Goal: Use online tool/utility: Utilize a website feature to perform a specific function

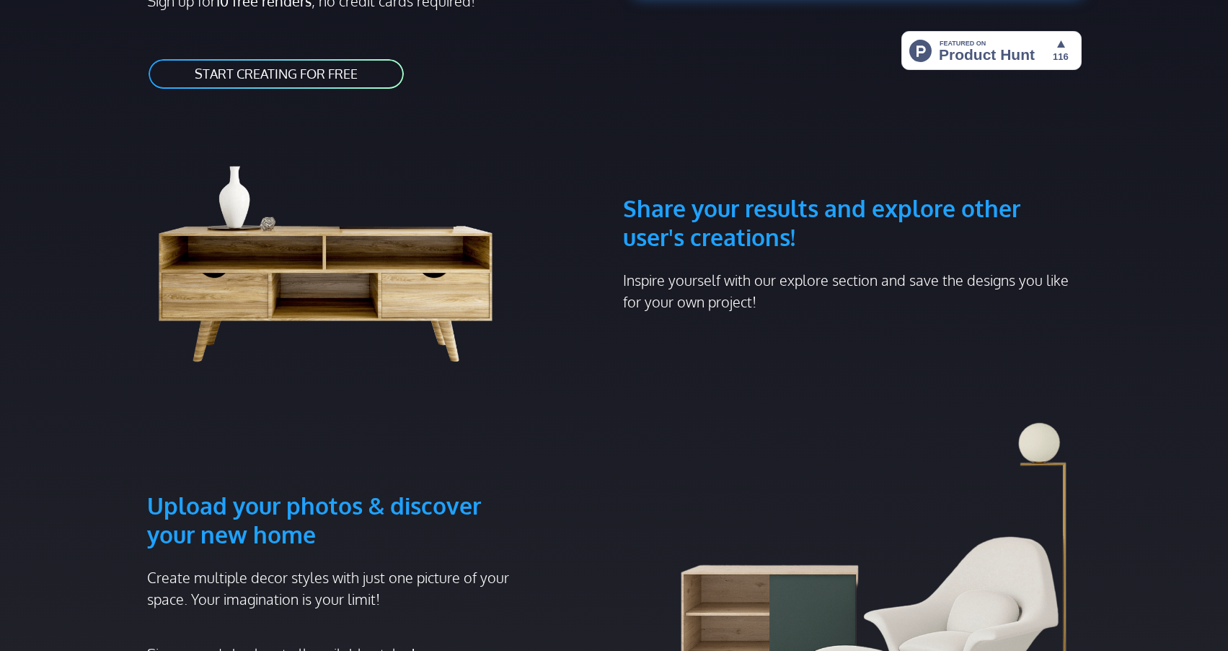
scroll to position [404, 0]
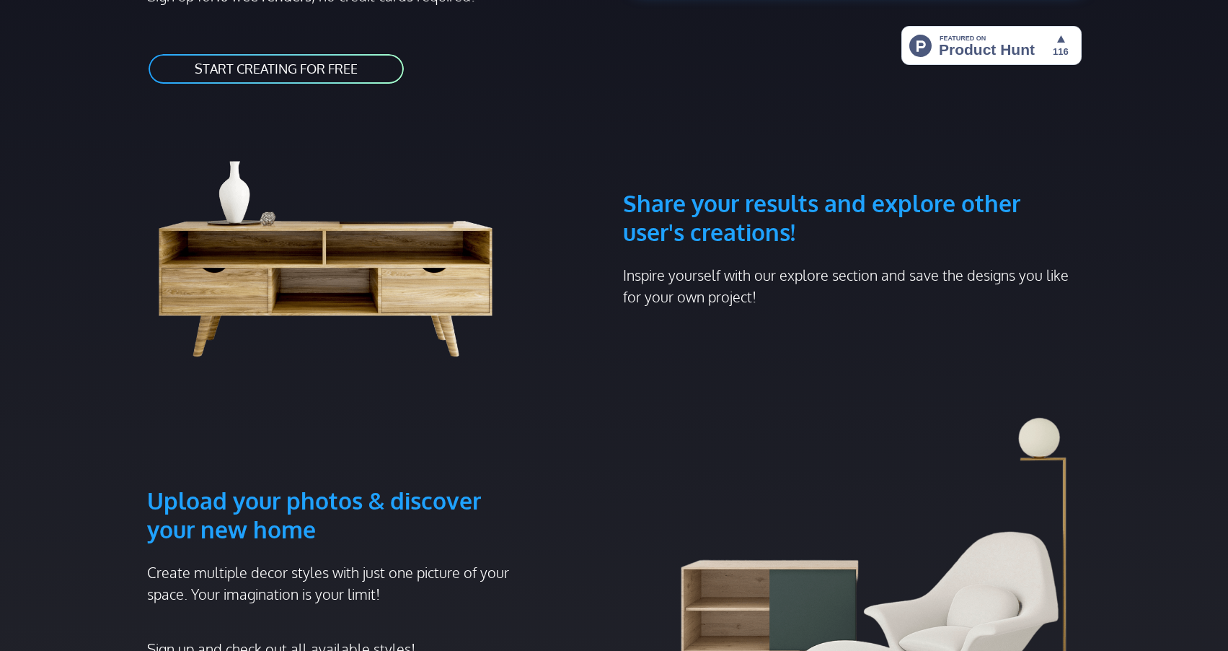
click at [292, 53] on link "START CREATING FOR FREE" at bounding box center [276, 69] width 258 height 32
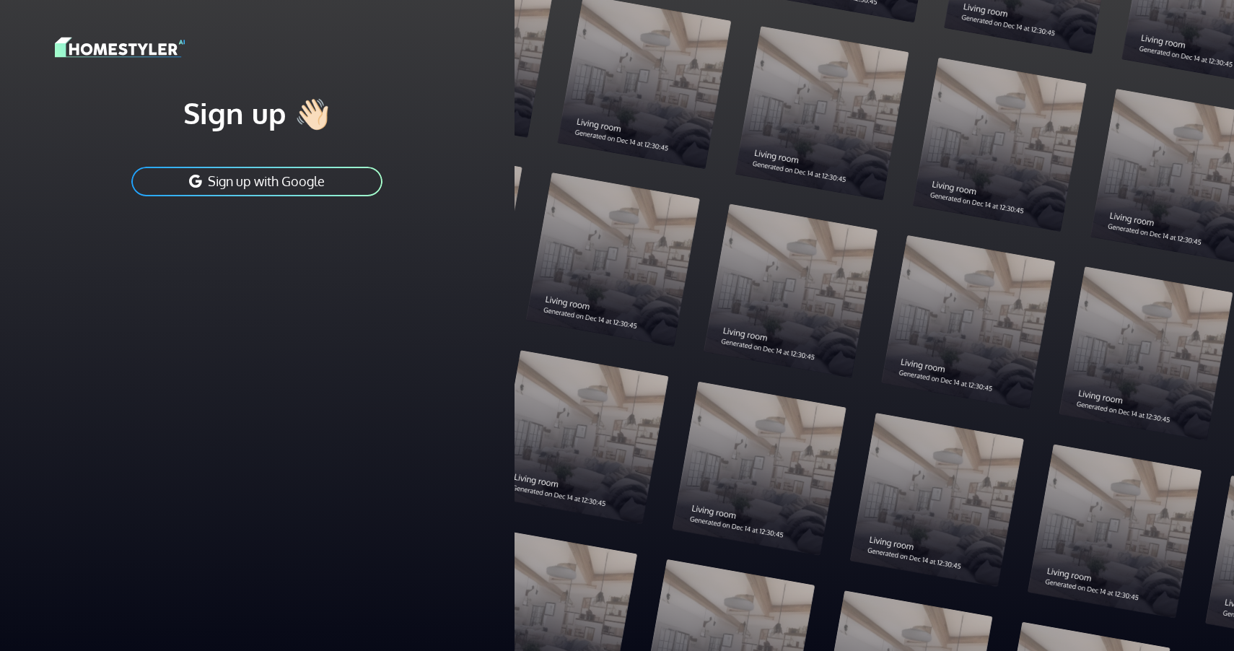
click at [245, 179] on button "Sign up with Google" at bounding box center [257, 181] width 254 height 32
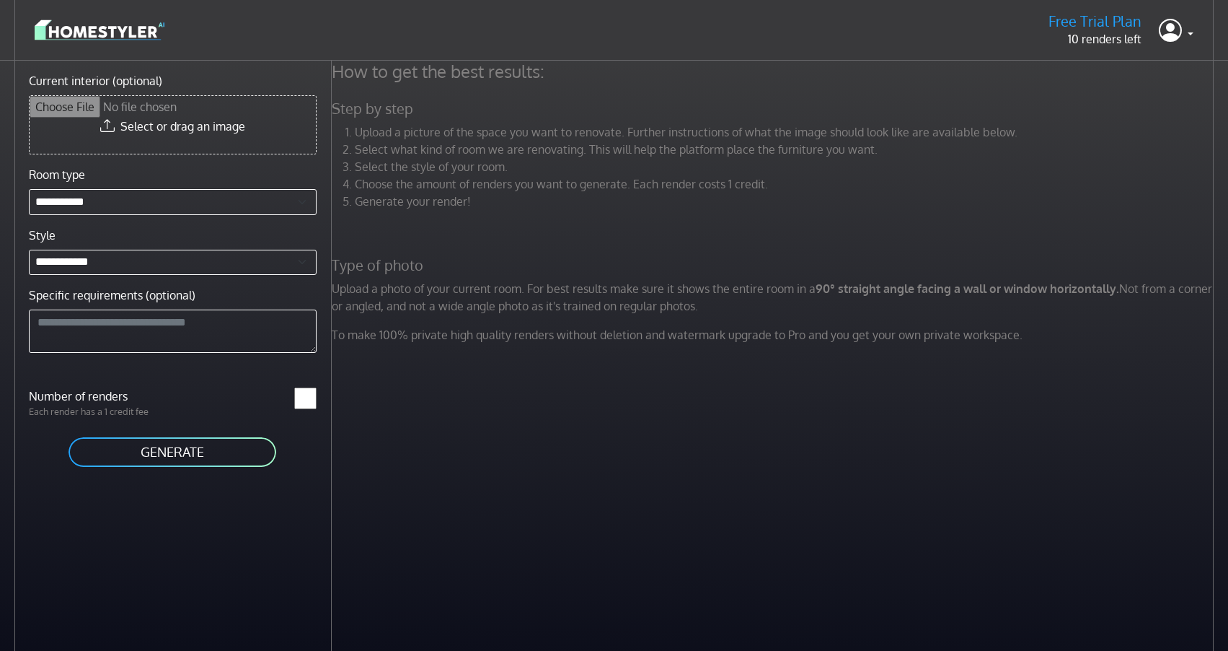
click at [168, 134] on input "Current interior (optional)" at bounding box center [173, 125] width 286 height 58
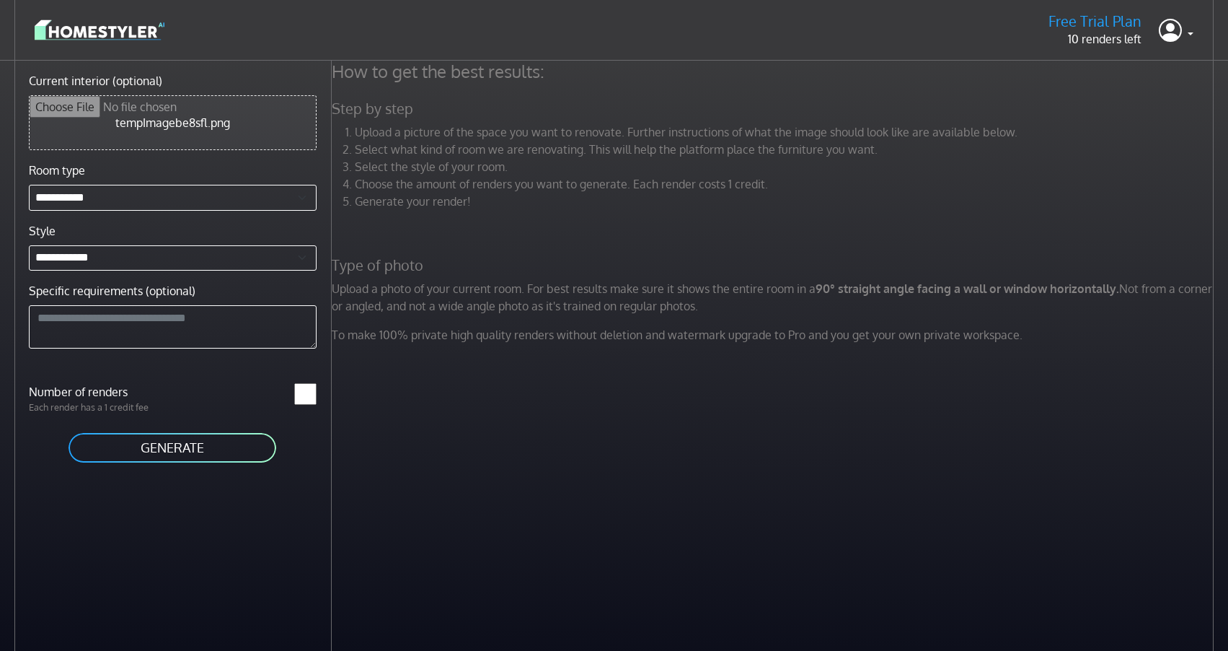
click at [133, 449] on button "GENERATE" at bounding box center [172, 447] width 211 height 32
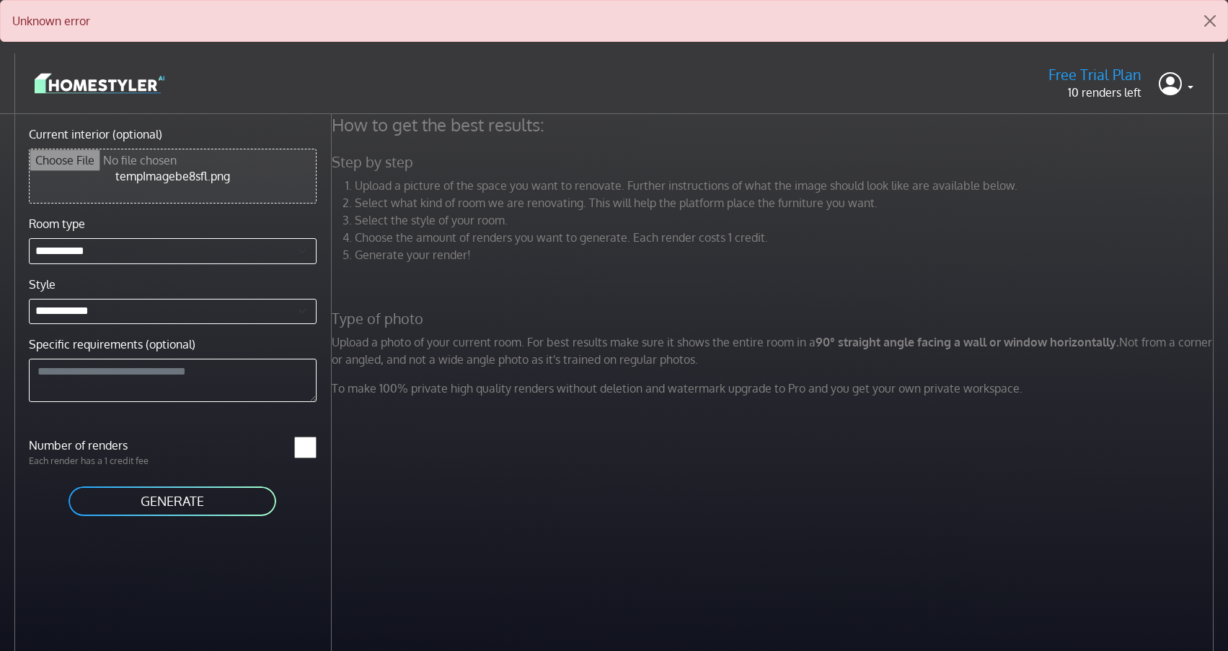
click at [242, 493] on button "GENERATE" at bounding box center [172, 501] width 211 height 32
click at [192, 184] on input "Current interior (optional)" at bounding box center [173, 175] width 286 height 53
click at [163, 187] on input "Current interior (optional)" at bounding box center [173, 175] width 286 height 53
type input "**********"
click at [138, 496] on button "GENERATE" at bounding box center [172, 501] width 211 height 32
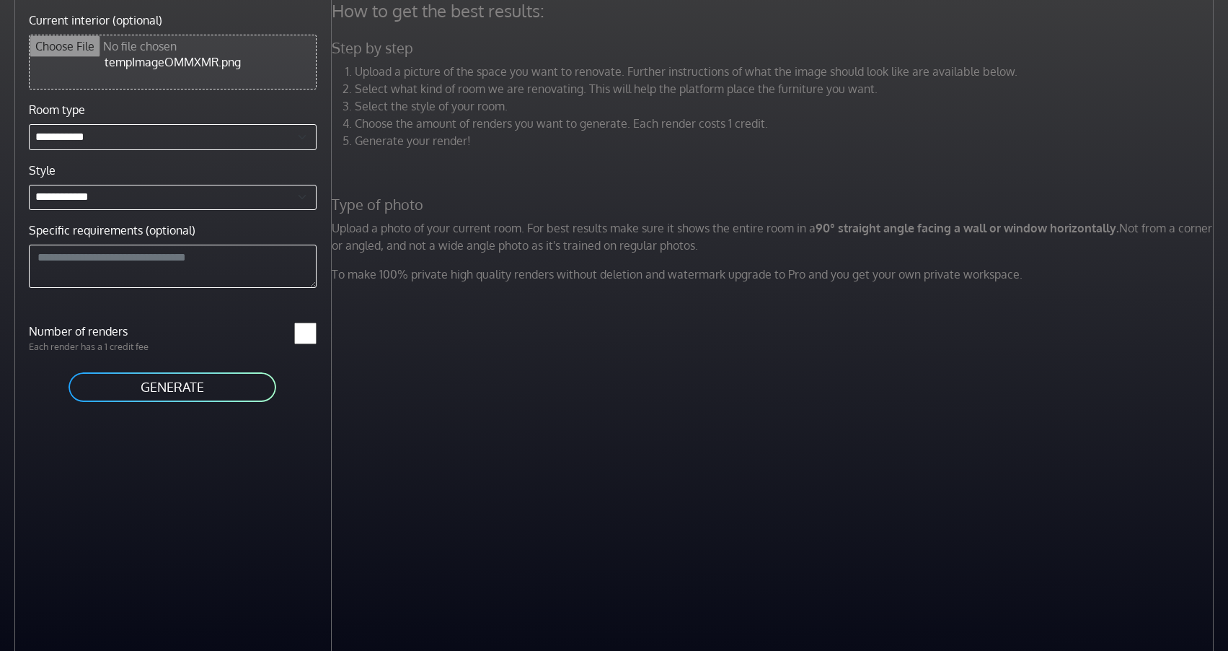
scroll to position [114, 0]
click at [245, 254] on textarea "Specific requirements (optional)" at bounding box center [173, 266] width 288 height 43
click at [245, 258] on textarea "Specific requirements (optional)" at bounding box center [173, 266] width 288 height 43
paste textarea "**********"
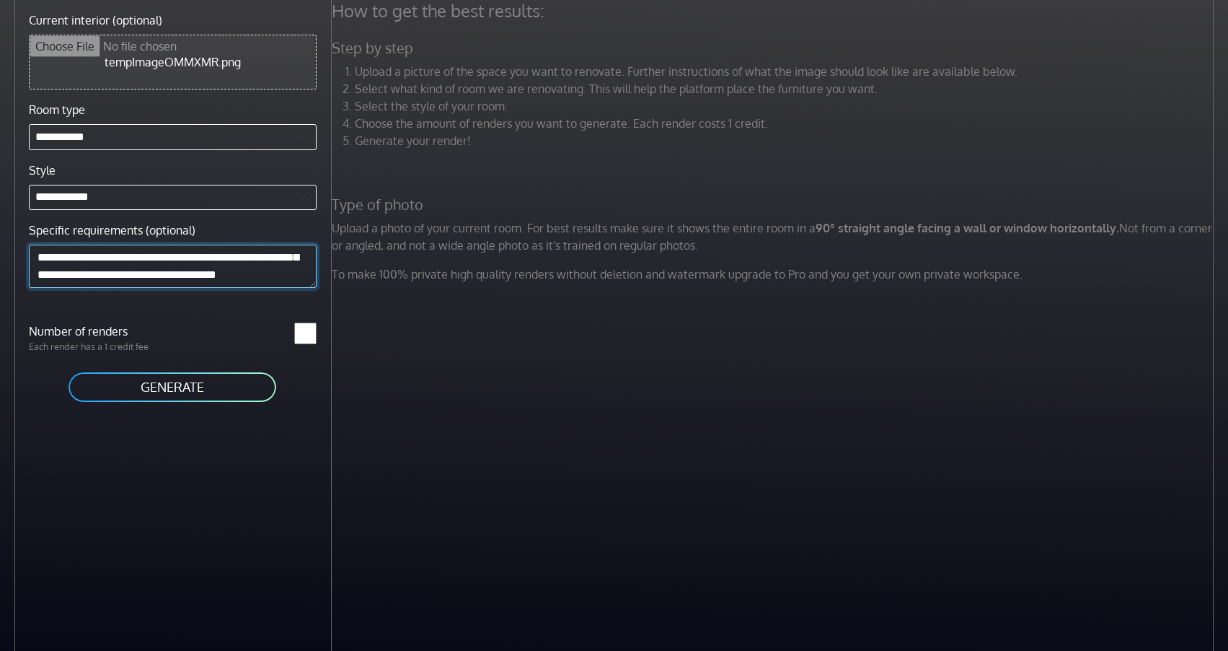
scroll to position [225, 0]
type textarea "**********"
click at [172, 389] on button "GENERATE" at bounding box center [172, 387] width 211 height 32
